Goal: Information Seeking & Learning: Learn about a topic

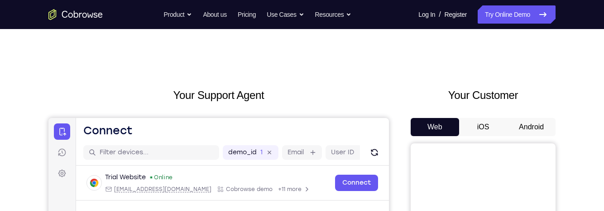
click at [528, 123] on button "Android" at bounding box center [531, 127] width 48 height 18
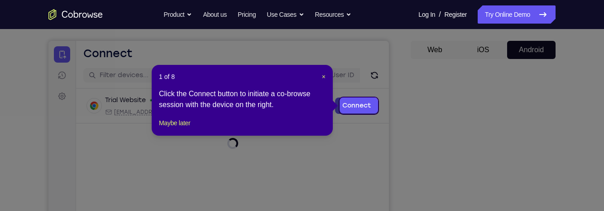
scroll to position [77, 0]
click at [184, 128] on button "Maybe later" at bounding box center [174, 122] width 31 height 11
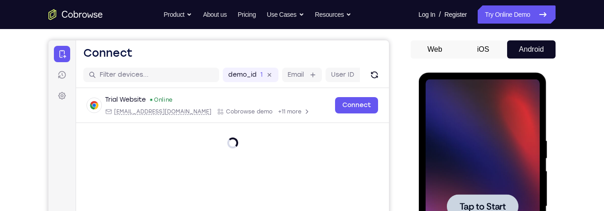
scroll to position [119, 0]
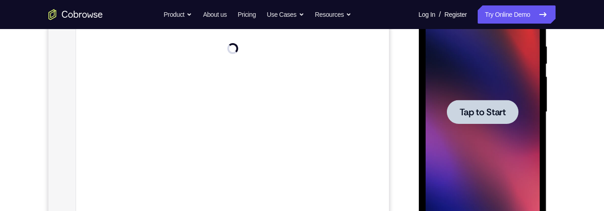
click at [497, 101] on div at bounding box center [483, 112] width 72 height 24
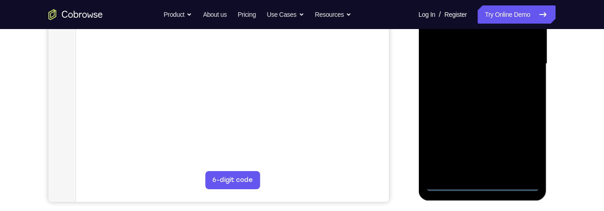
scroll to position [223, 0]
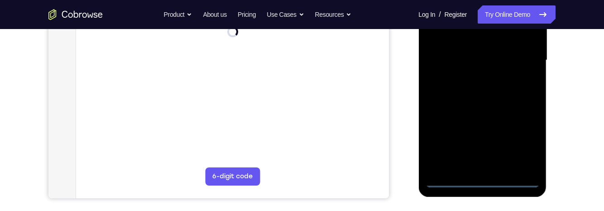
click at [490, 184] on div at bounding box center [482, 60] width 114 height 254
click at [525, 137] on div at bounding box center [482, 60] width 114 height 254
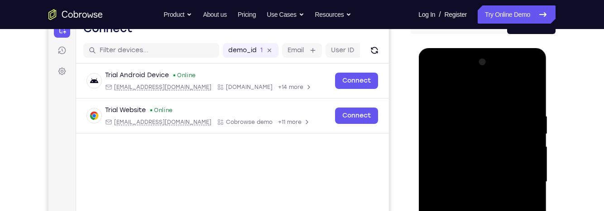
scroll to position [101, 0]
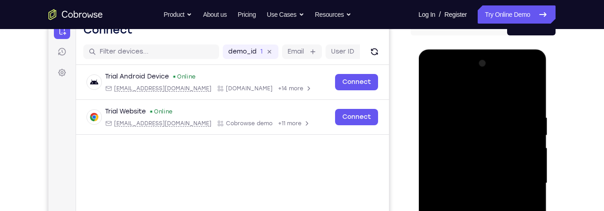
click at [499, 92] on div at bounding box center [482, 183] width 114 height 254
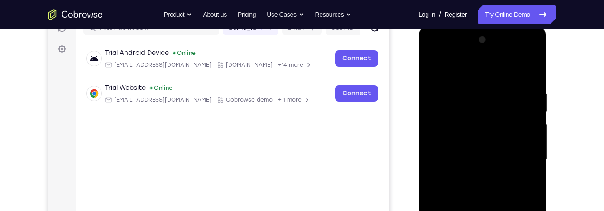
scroll to position [127, 0]
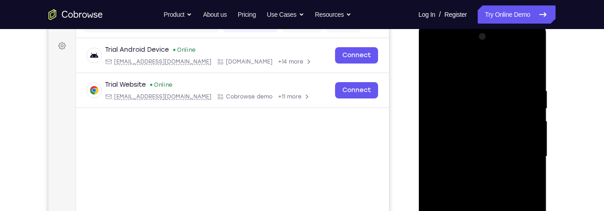
click at [523, 153] on div at bounding box center [482, 156] width 114 height 254
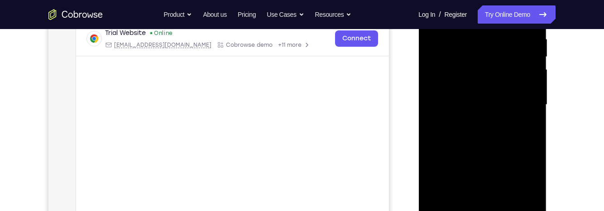
scroll to position [179, 0]
click at [473, 120] on div at bounding box center [482, 104] width 114 height 254
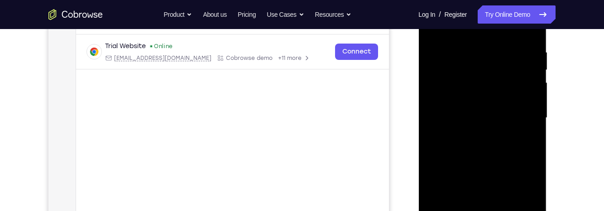
click at [519, 105] on div at bounding box center [482, 118] width 114 height 254
click at [483, 95] on div at bounding box center [482, 118] width 114 height 254
click at [495, 103] on div at bounding box center [482, 118] width 114 height 254
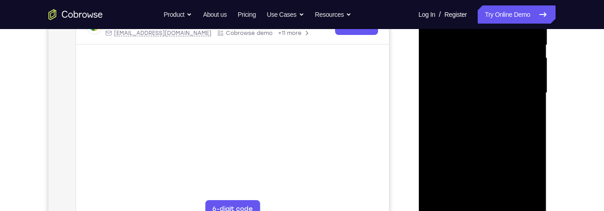
scroll to position [190, 0]
click at [523, 91] on div at bounding box center [482, 93] width 114 height 254
click at [513, 92] on div at bounding box center [482, 93] width 114 height 254
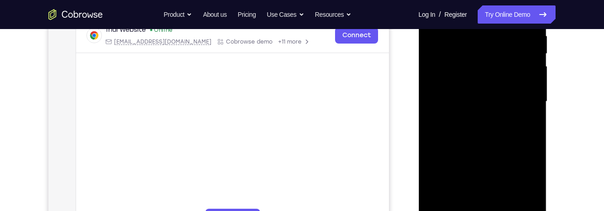
scroll to position [185, 0]
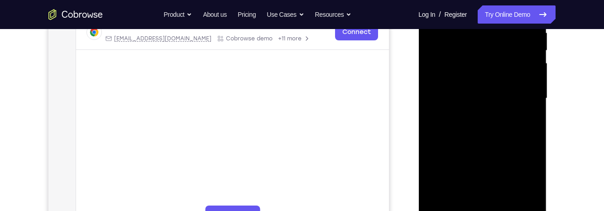
click at [514, 99] on div at bounding box center [482, 98] width 114 height 254
click at [511, 127] on div at bounding box center [482, 98] width 114 height 254
click at [501, 128] on div at bounding box center [482, 98] width 114 height 254
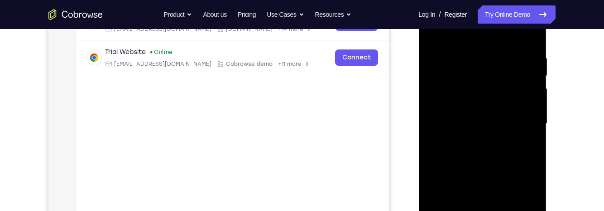
scroll to position [144, 0]
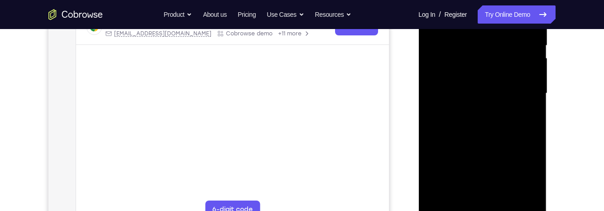
click at [520, 135] on div at bounding box center [482, 93] width 114 height 254
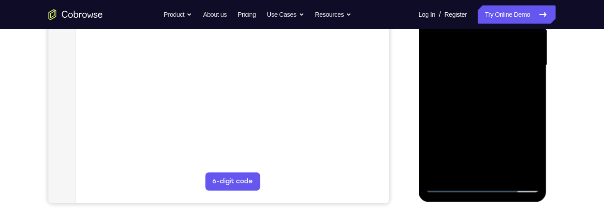
scroll to position [220, 0]
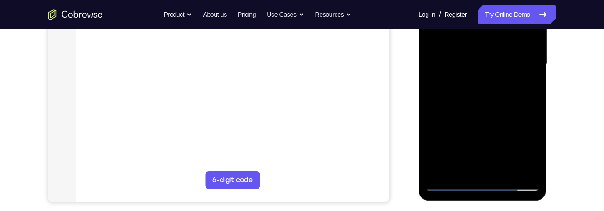
click at [538, 159] on div at bounding box center [482, 64] width 114 height 254
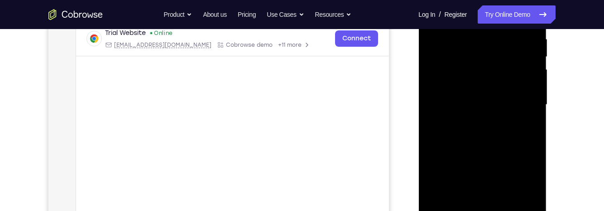
scroll to position [166, 0]
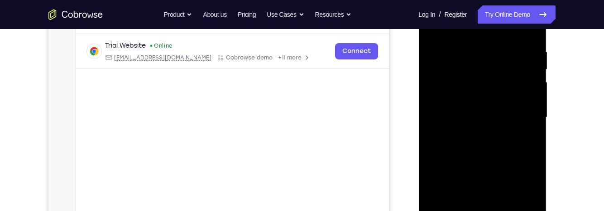
click at [470, 45] on div at bounding box center [482, 117] width 114 height 254
click at [574, 109] on div "Your Support Agent Your Customer Web iOS Android Next Steps We’d be happy to gi…" at bounding box center [302, 161] width 580 height 597
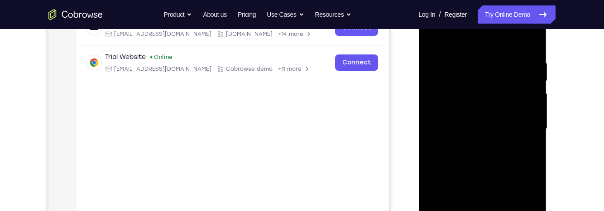
scroll to position [154, 0]
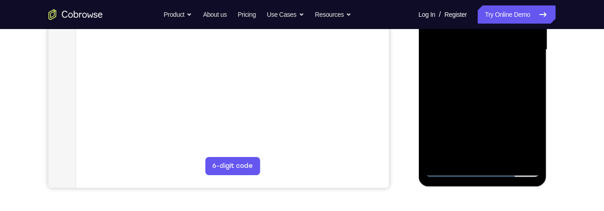
click at [515, 153] on div at bounding box center [482, 50] width 114 height 254
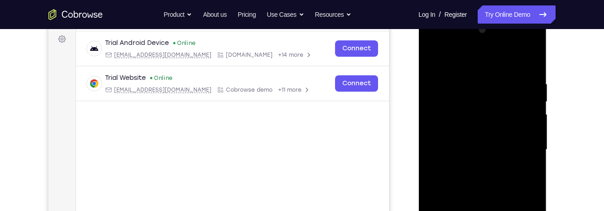
scroll to position [135, 0]
click at [530, 125] on div at bounding box center [482, 149] width 114 height 254
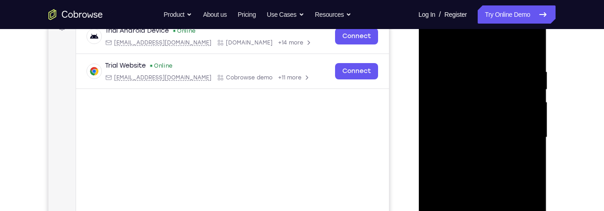
scroll to position [148, 0]
click at [530, 54] on div at bounding box center [482, 136] width 114 height 254
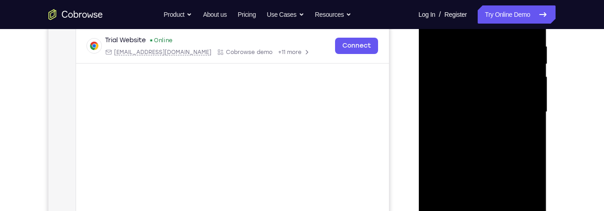
scroll to position [175, 0]
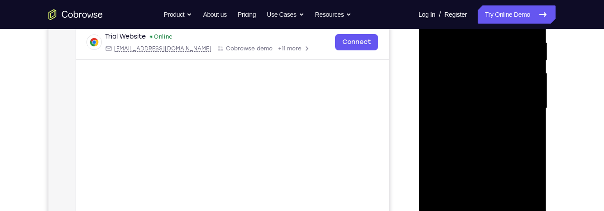
click at [529, 41] on div at bounding box center [482, 108] width 114 height 254
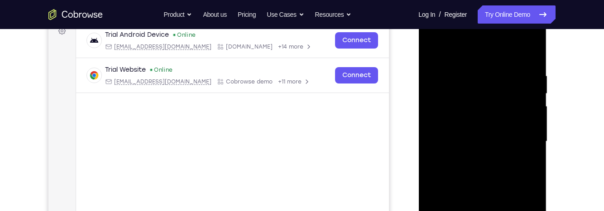
scroll to position [143, 0]
click at [532, 104] on div at bounding box center [482, 141] width 114 height 254
click at [530, 54] on div at bounding box center [482, 141] width 114 height 254
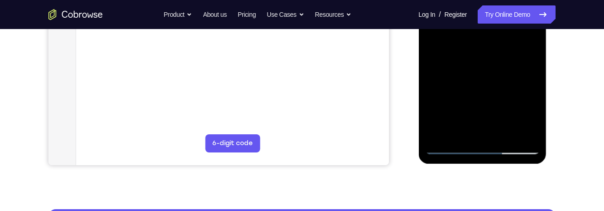
scroll to position [269, 0]
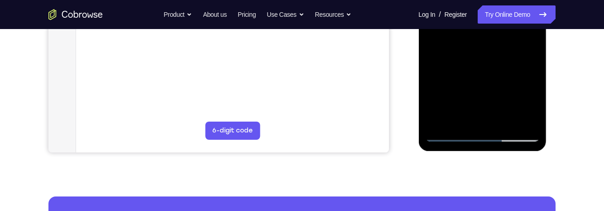
click at [508, 120] on div at bounding box center [482, 15] width 114 height 254
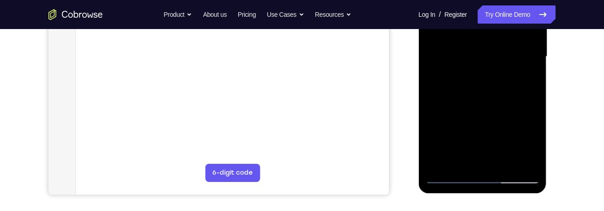
scroll to position [211, 0]
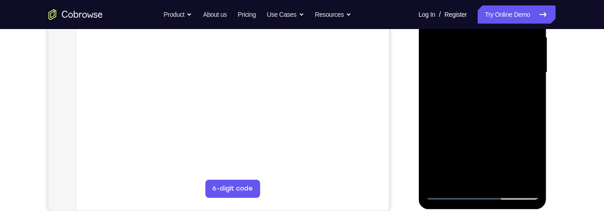
click at [514, 120] on div at bounding box center [482, 73] width 114 height 254
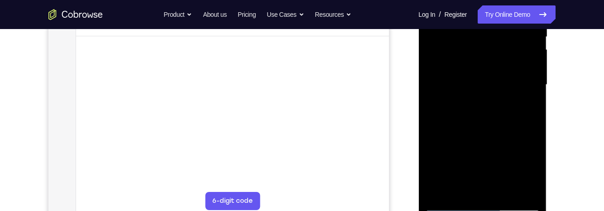
click at [518, 59] on div at bounding box center [482, 85] width 114 height 254
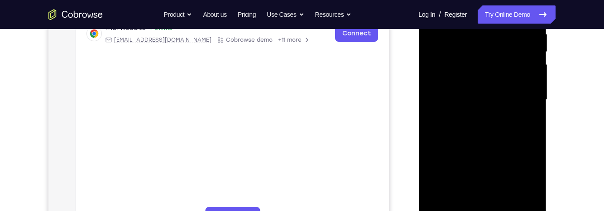
scroll to position [175, 0]
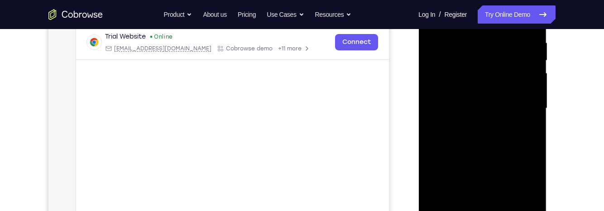
click at [513, 82] on div at bounding box center [482, 108] width 114 height 254
click at [476, 79] on div at bounding box center [482, 108] width 114 height 254
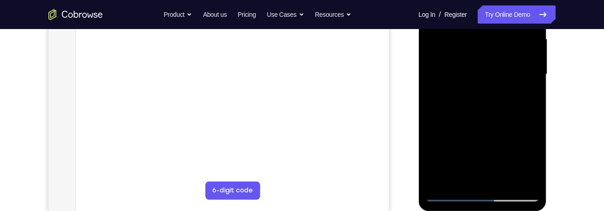
scroll to position [218, 0]
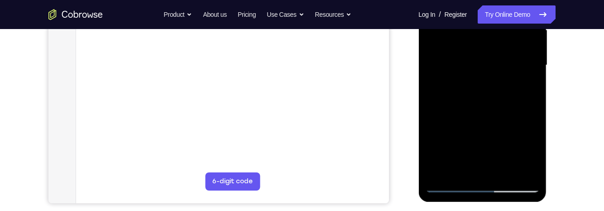
click at [478, 164] on div at bounding box center [482, 65] width 114 height 254
click at [470, 87] on div at bounding box center [482, 65] width 114 height 254
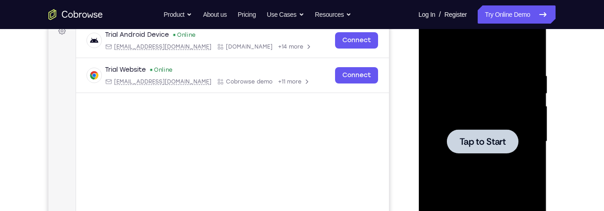
scroll to position [0, 0]
